Goal: Transaction & Acquisition: Purchase product/service

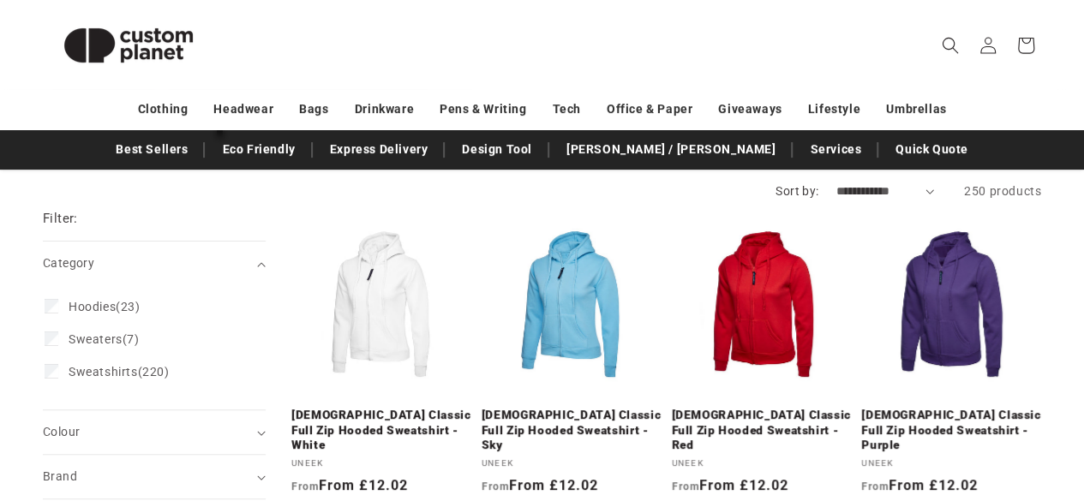
scroll to position [165, 0]
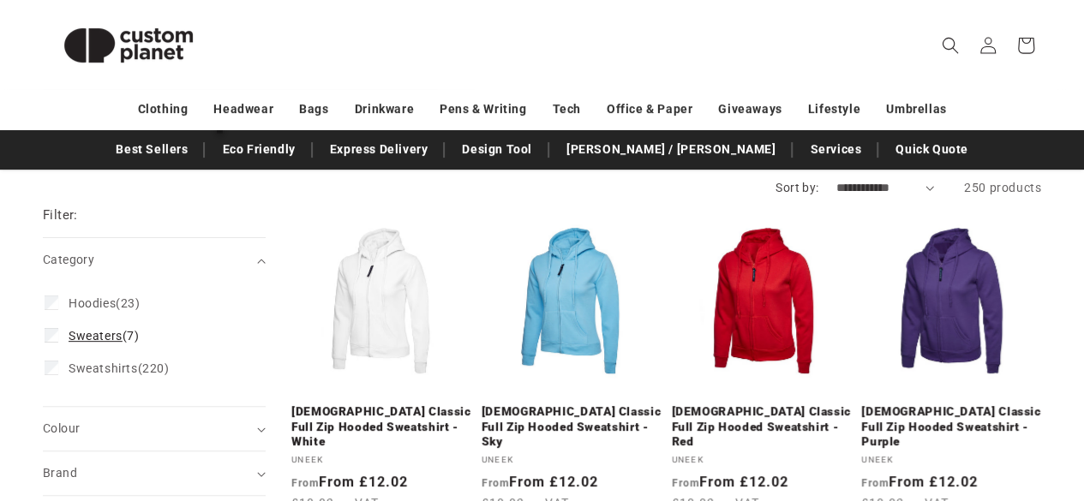
click at [105, 341] on span "Sweaters" at bounding box center [96, 336] width 54 height 14
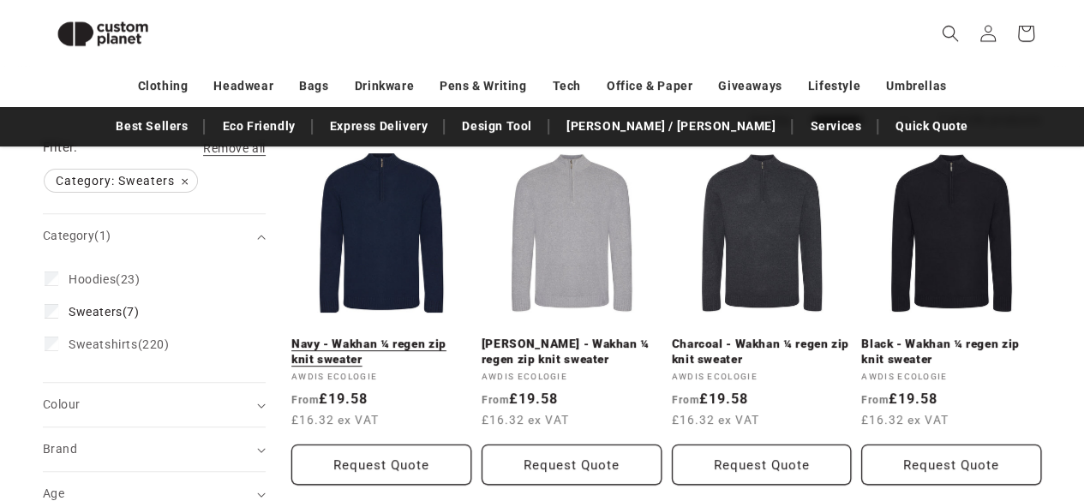
scroll to position [207, 0]
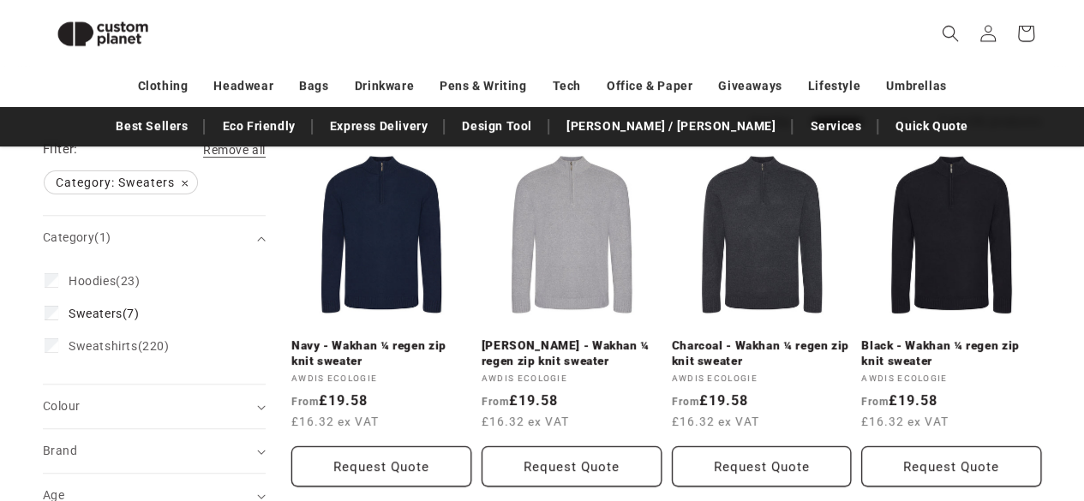
scroll to position [165, 0]
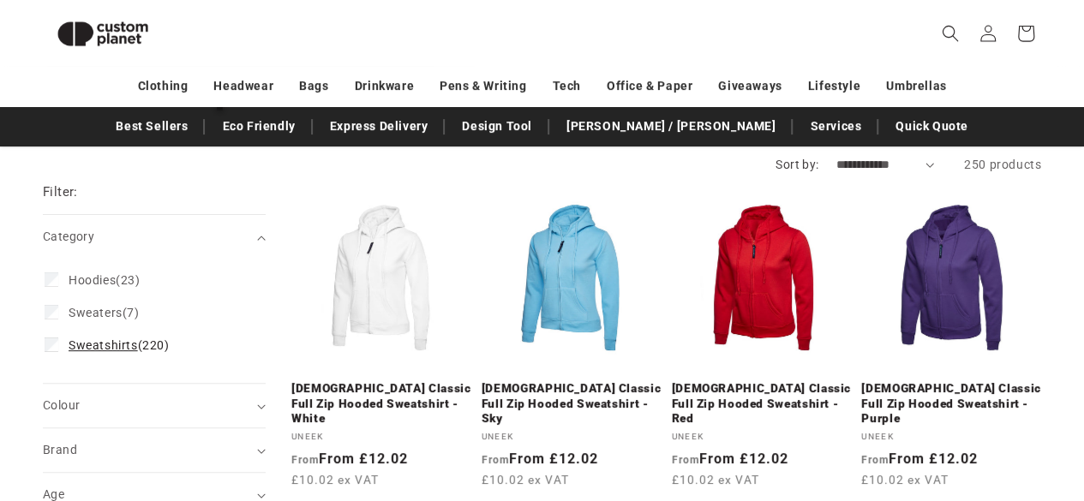
click at [124, 335] on label "Sweatshirts (220) Sweatshirts (220 products)" at bounding box center [149, 345] width 209 height 33
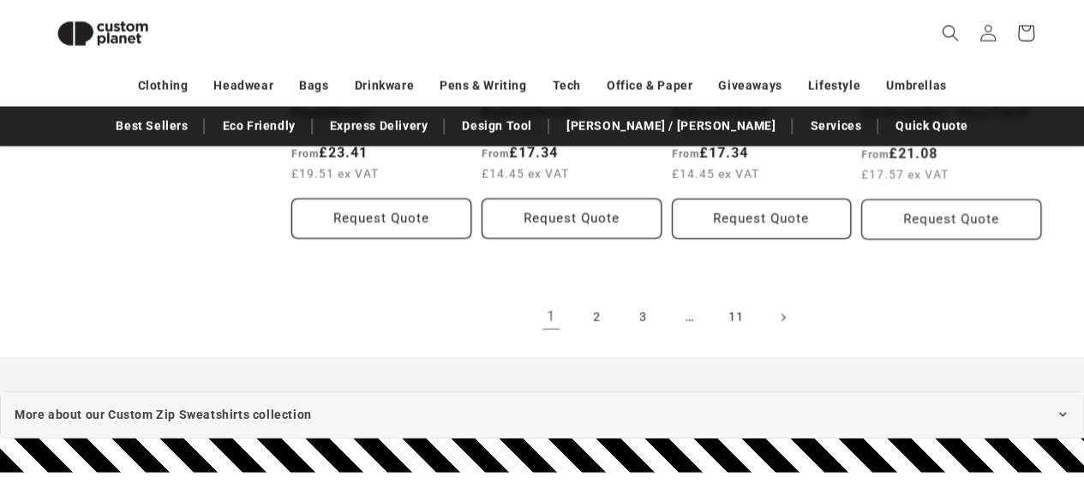
scroll to position [1936, 0]
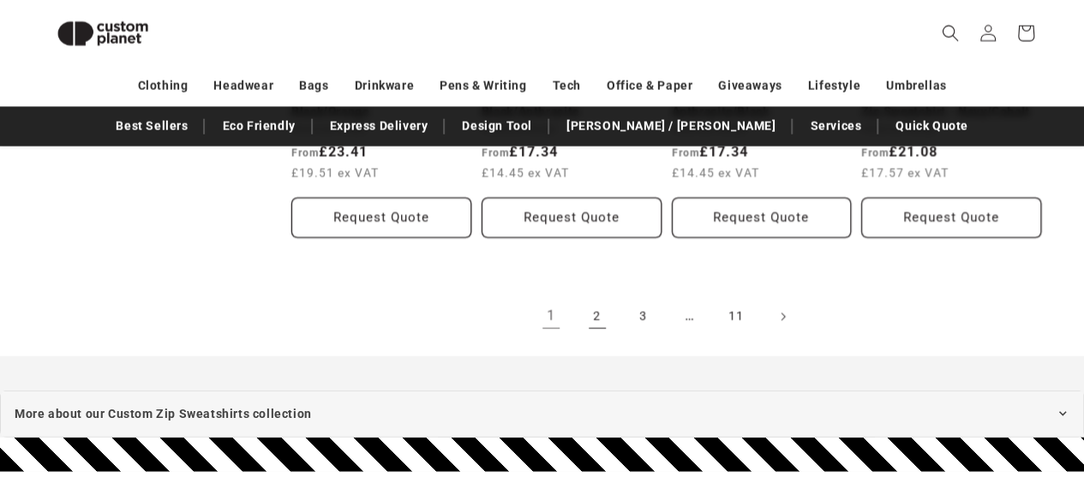
click at [593, 313] on link "2" at bounding box center [597, 317] width 38 height 38
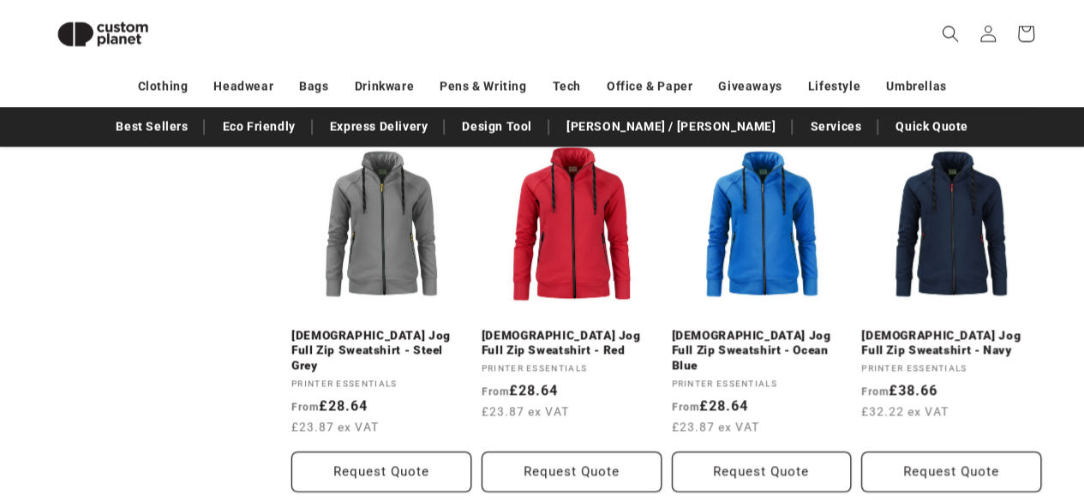
scroll to position [1359, 0]
